Goal: Navigation & Orientation: Find specific page/section

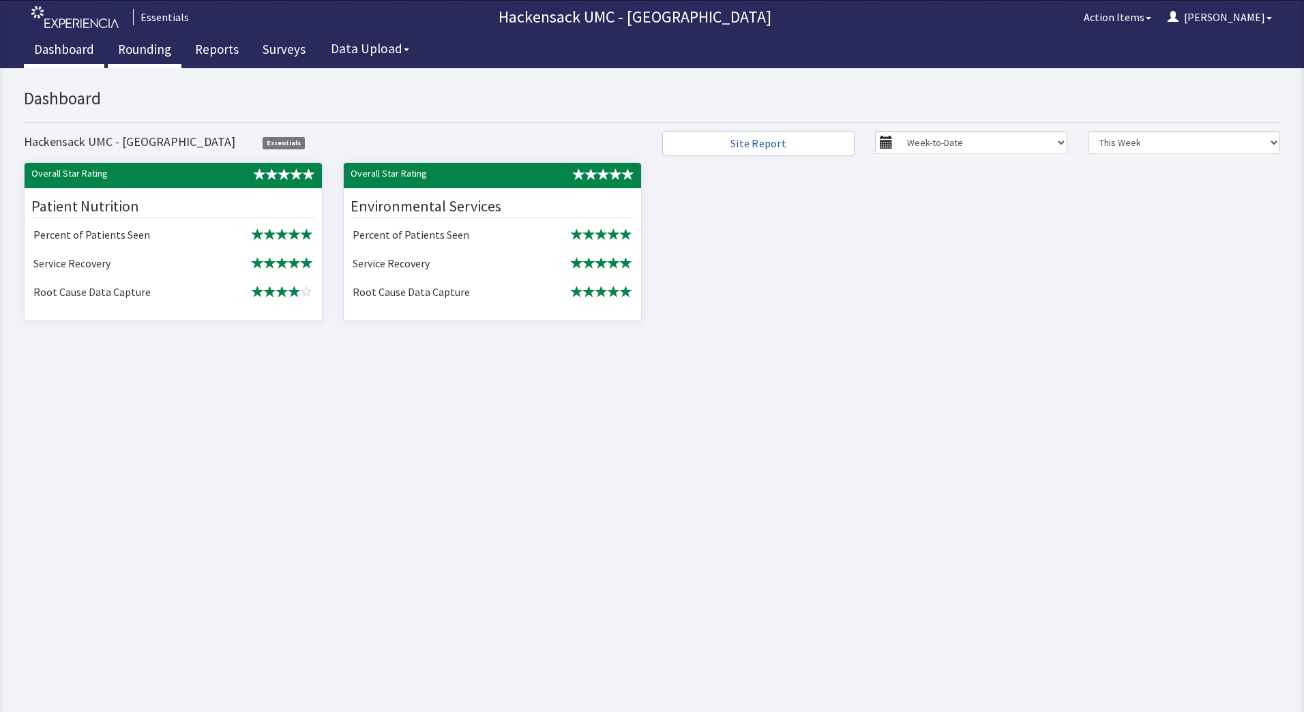
click at [147, 51] on link "Rounding" at bounding box center [145, 51] width 74 height 34
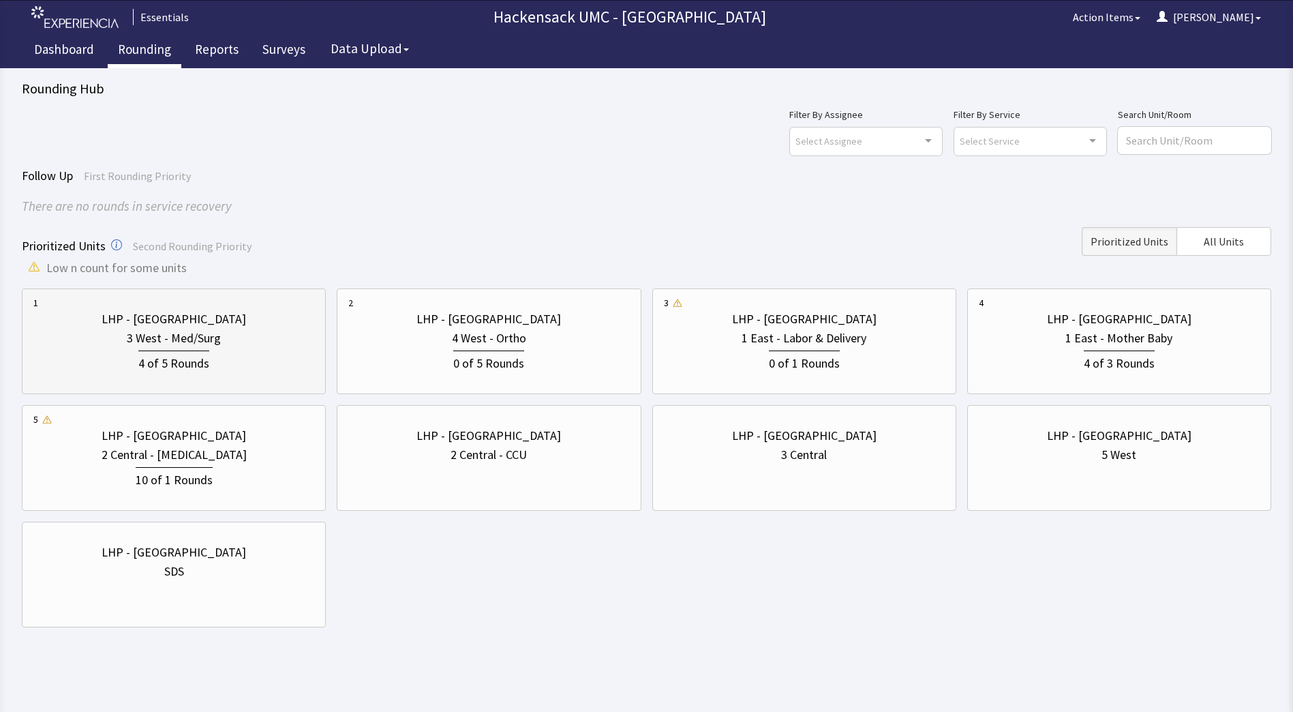
click at [262, 352] on div "4 of 5 Rounds" at bounding box center [173, 360] width 281 height 25
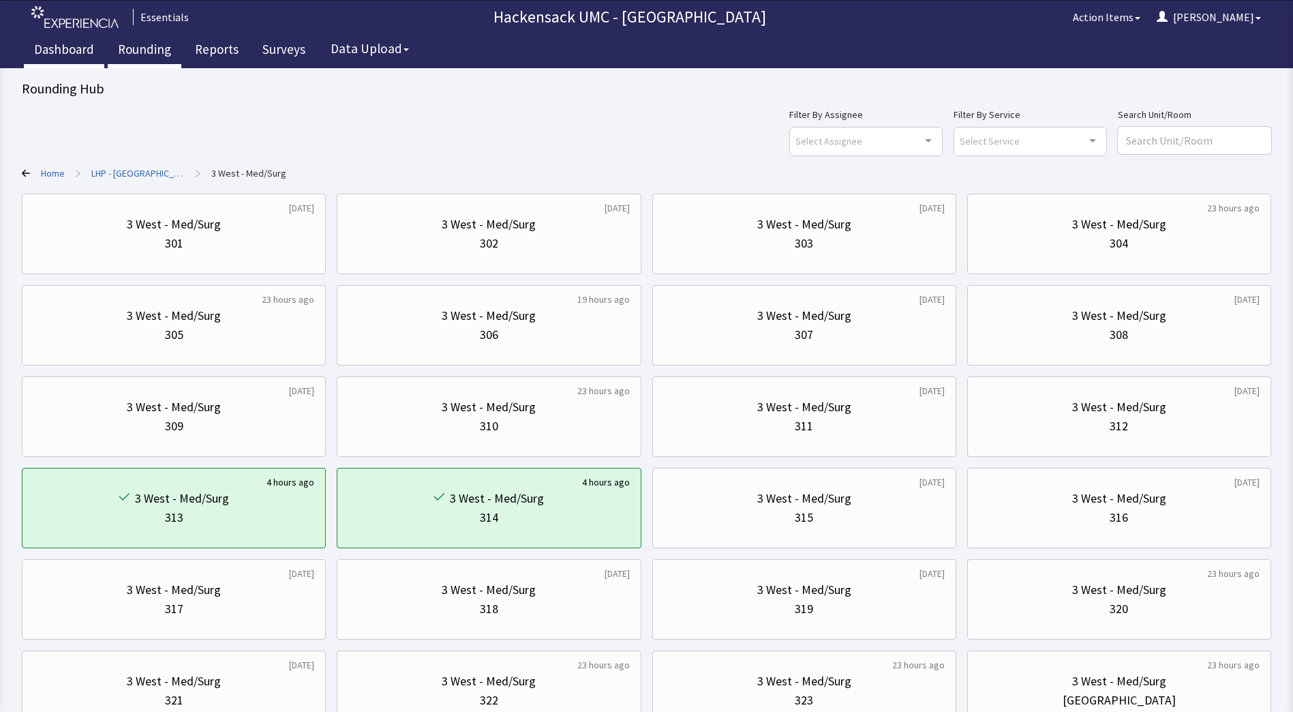
click at [58, 55] on link "Dashboard" at bounding box center [64, 51] width 80 height 34
